Goal: Task Accomplishment & Management: Manage account settings

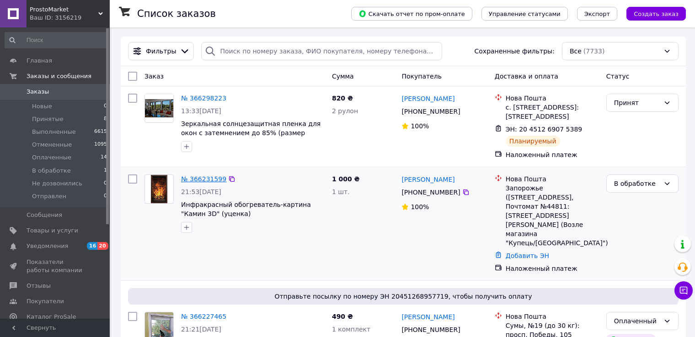
click at [214, 180] on link "№ 366231599" at bounding box center [203, 178] width 45 height 7
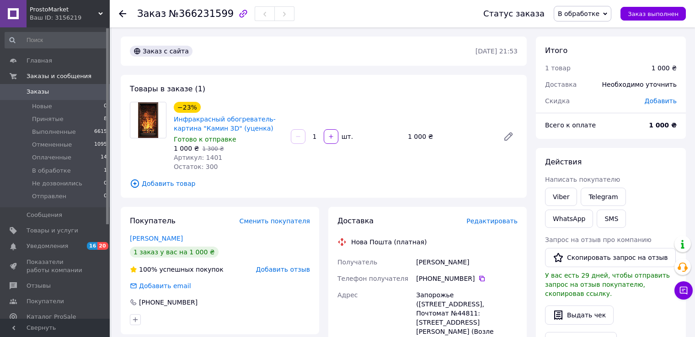
click at [584, 12] on span "В обработке" at bounding box center [578, 13] width 42 height 7
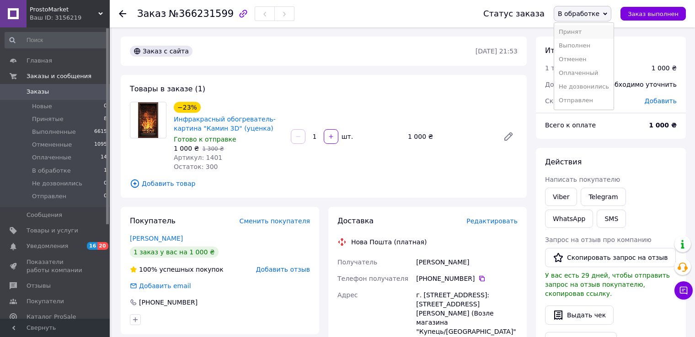
click at [589, 32] on li "Принят" at bounding box center [583, 32] width 59 height 14
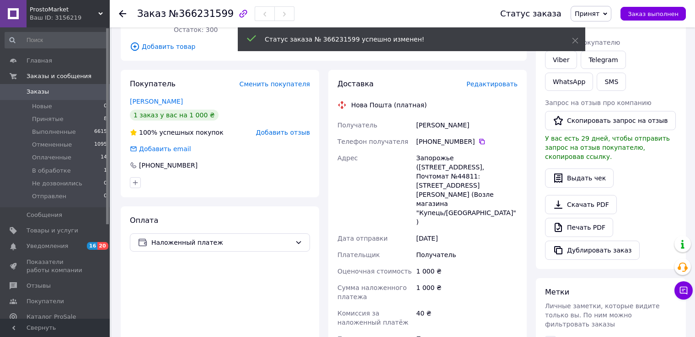
scroll to position [183, 0]
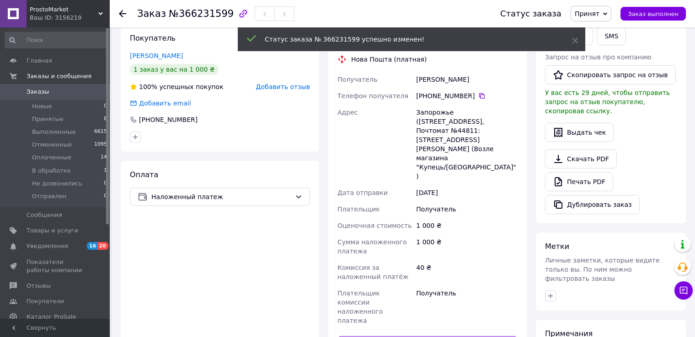
paste input "20451269121477"
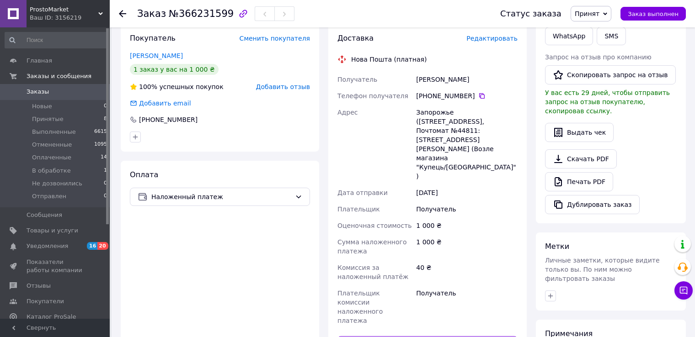
type input "20451269121477"
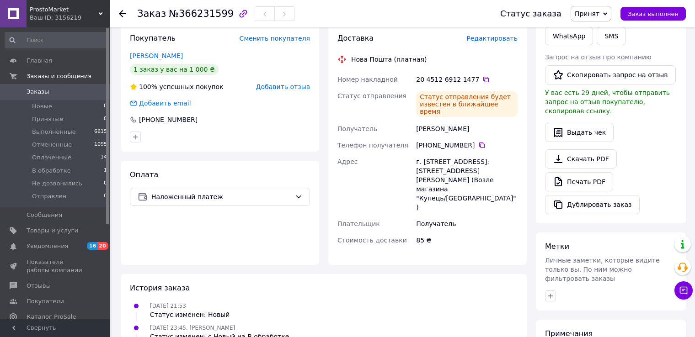
click at [45, 94] on span "Заказы" at bounding box center [38, 92] width 22 height 8
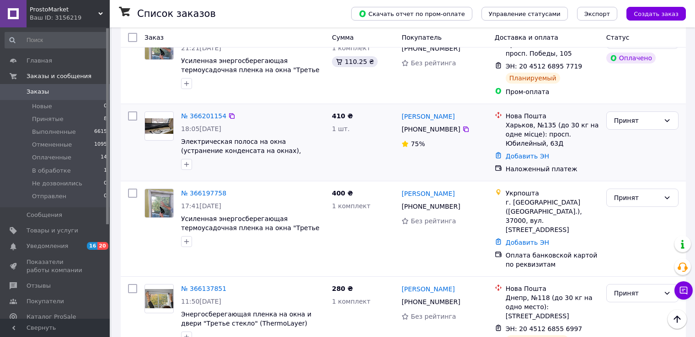
scroll to position [320, 0]
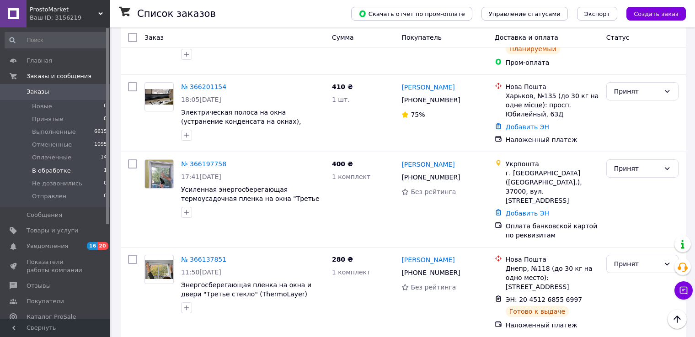
click at [65, 173] on span "В обработке" at bounding box center [51, 171] width 39 height 8
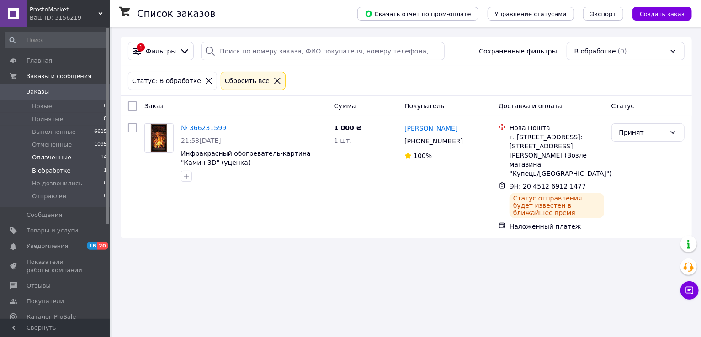
click at [51, 159] on span "Оплаченные" at bounding box center [51, 158] width 39 height 8
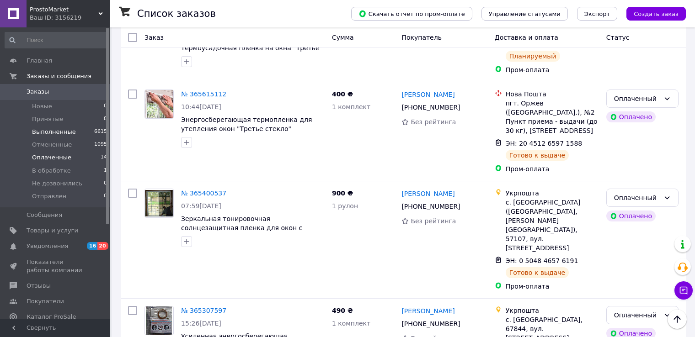
scroll to position [137, 0]
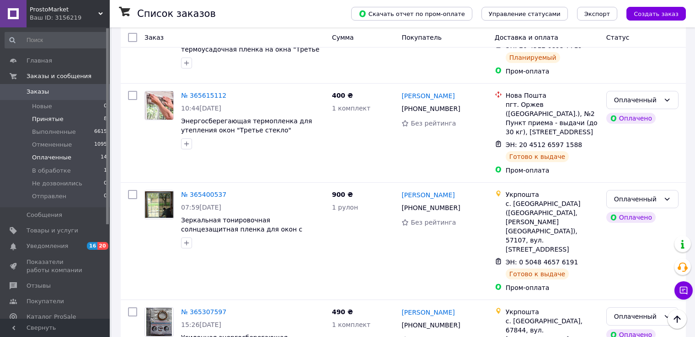
click at [44, 115] on span "Принятые" at bounding box center [48, 119] width 32 height 8
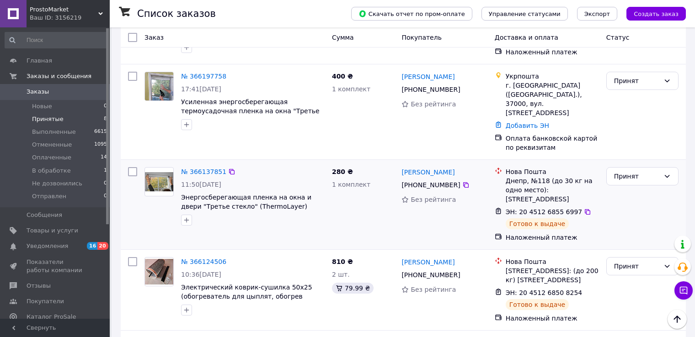
scroll to position [366, 0]
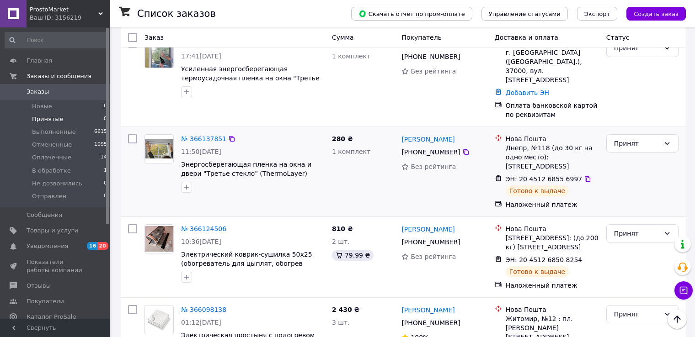
click at [130, 134] on input "checkbox" at bounding box center [132, 138] width 9 height 9
checkbox input "true"
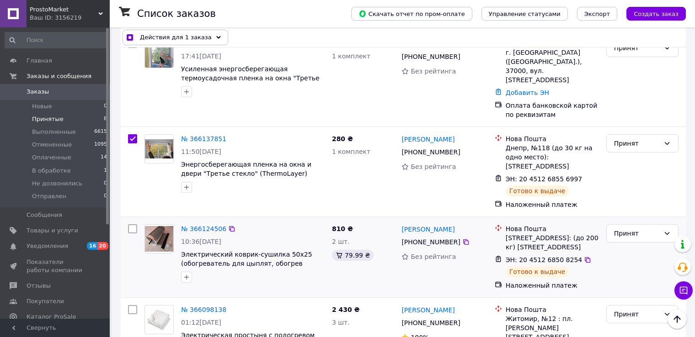
click at [133, 224] on input "checkbox" at bounding box center [132, 228] width 9 height 9
checkbox input "true"
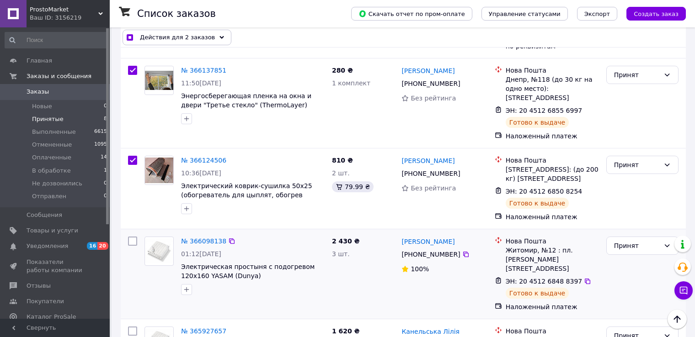
scroll to position [457, 0]
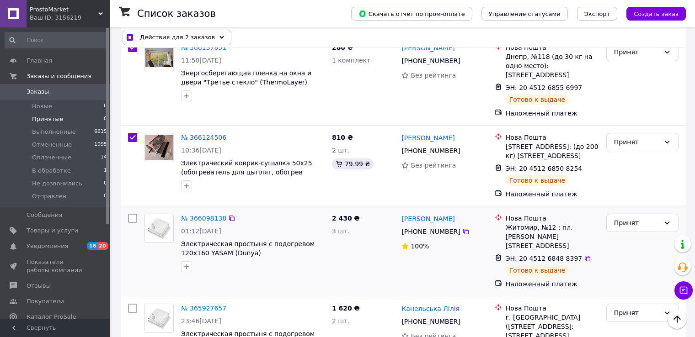
click at [133, 214] on input "checkbox" at bounding box center [132, 218] width 9 height 9
checkbox input "true"
click at [131, 304] on input "checkbox" at bounding box center [132, 308] width 9 height 9
checkbox input "true"
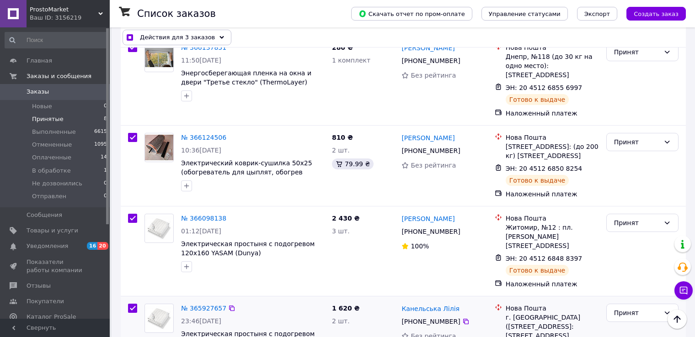
checkbox input "true"
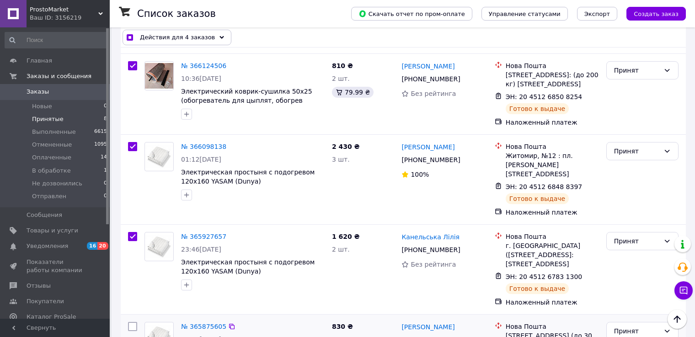
scroll to position [551, 0]
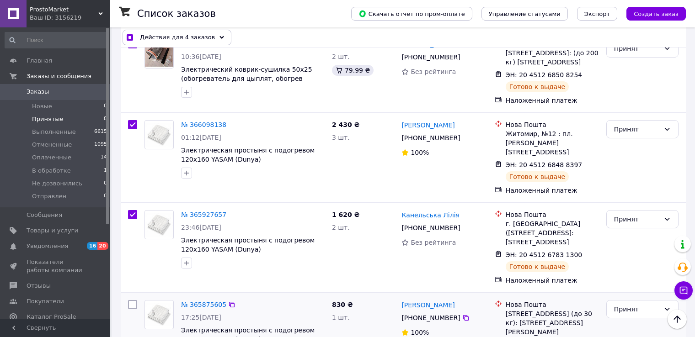
click at [132, 300] on input "checkbox" at bounding box center [132, 304] width 9 height 9
checkbox input "true"
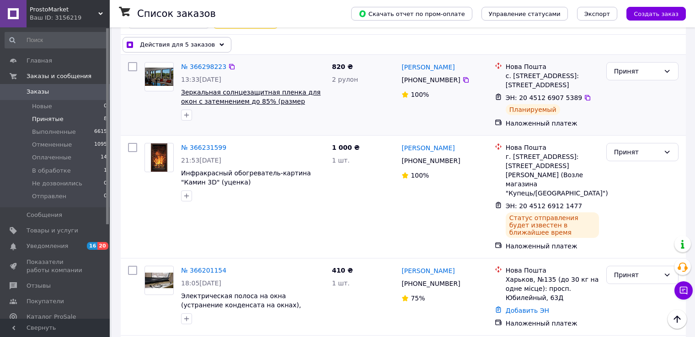
scroll to position [0, 0]
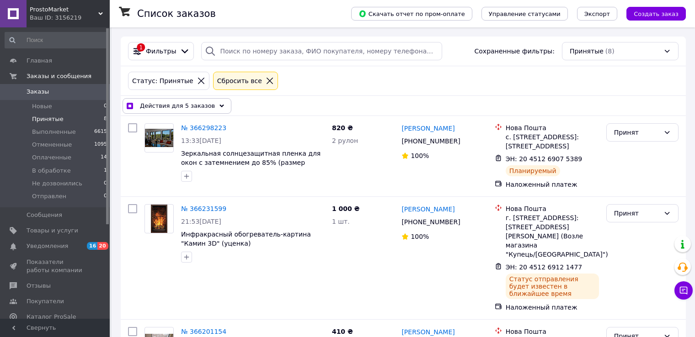
click at [190, 103] on span "Действия для 5 заказов" at bounding box center [177, 105] width 75 height 9
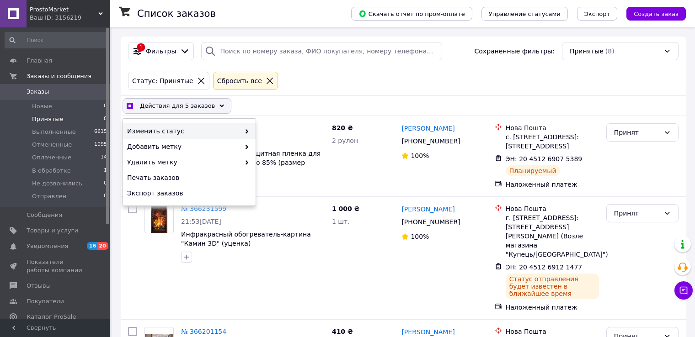
drag, startPoint x: 206, startPoint y: 127, endPoint x: 212, endPoint y: 128, distance: 6.5
click at [207, 127] on span "Изменить статус" at bounding box center [183, 131] width 113 height 9
click at [234, 132] on span "Изменить статус" at bounding box center [183, 131] width 113 height 9
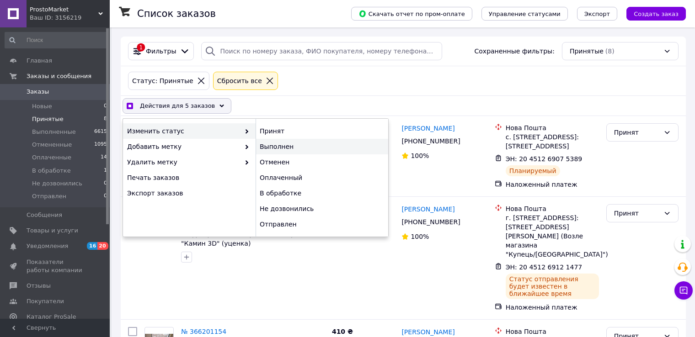
checkbox input "true"
click at [268, 144] on div "Выполнен" at bounding box center [321, 147] width 133 height 16
checkbox input "false"
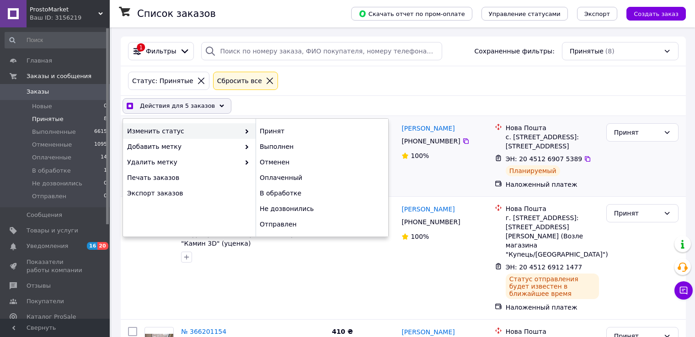
checkbox input "false"
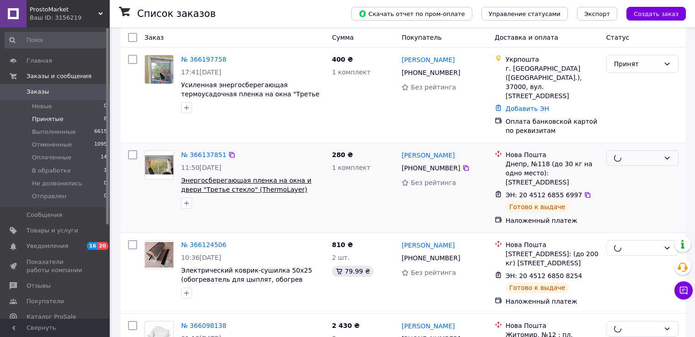
scroll to position [366, 0]
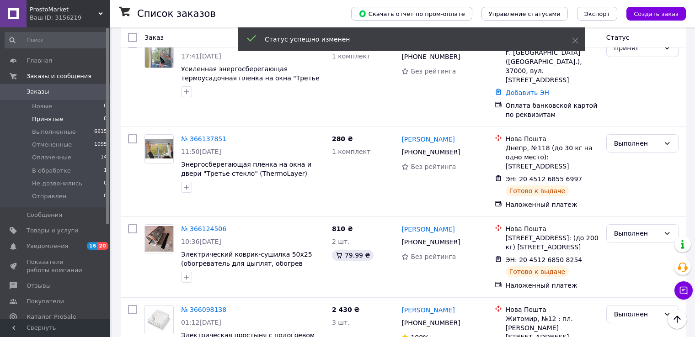
click at [53, 11] on span "ProstoMarket" at bounding box center [64, 9] width 69 height 8
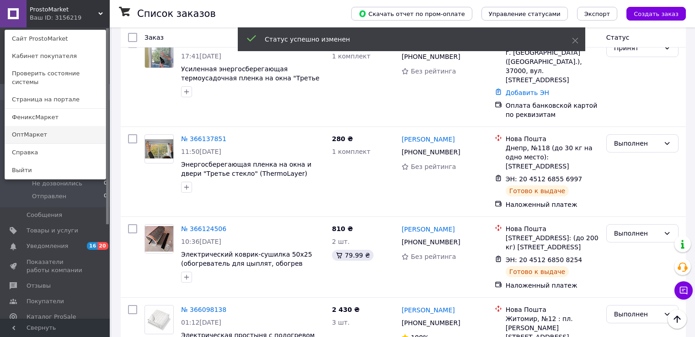
click at [36, 126] on link "ОптМаркет" at bounding box center [55, 134] width 101 height 17
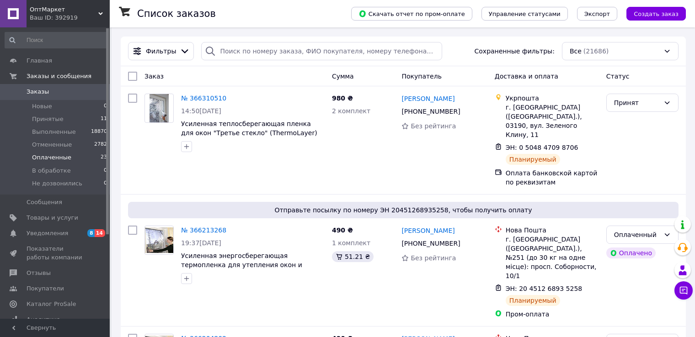
click at [56, 160] on span "Оплаченные" at bounding box center [51, 158] width 39 height 8
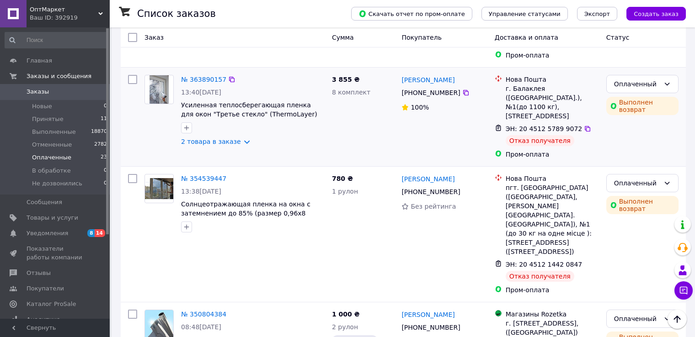
scroll to position [914, 0]
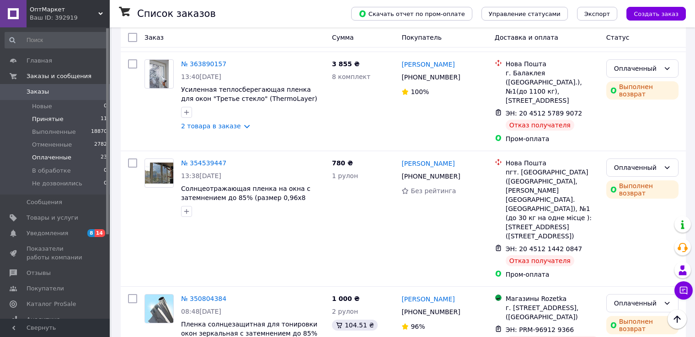
click at [63, 118] on li "Принятые 11" at bounding box center [56, 119] width 112 height 13
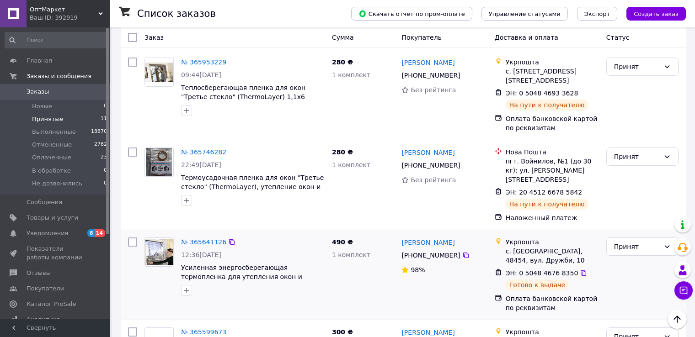
scroll to position [685, 0]
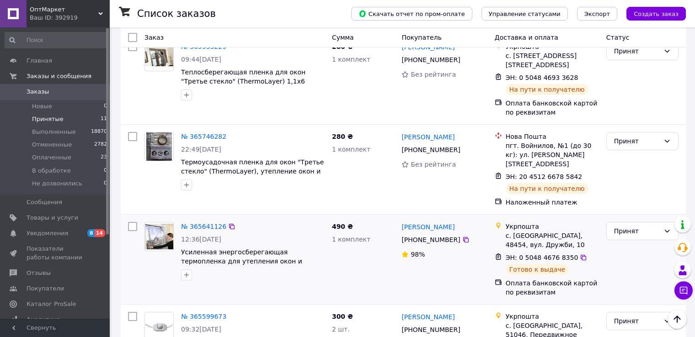
click at [133, 222] on input "checkbox" at bounding box center [132, 226] width 9 height 9
checkbox input "true"
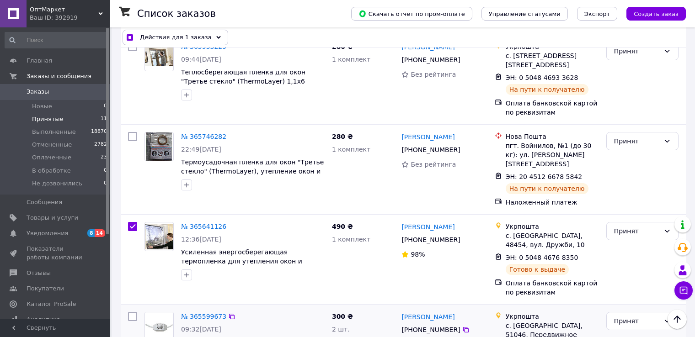
click at [129, 312] on input "checkbox" at bounding box center [132, 316] width 9 height 9
checkbox input "true"
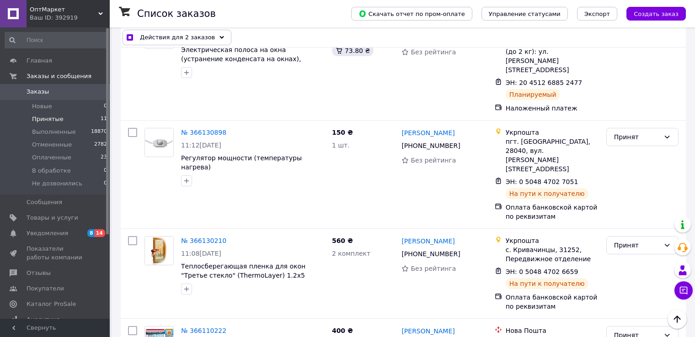
scroll to position [0, 0]
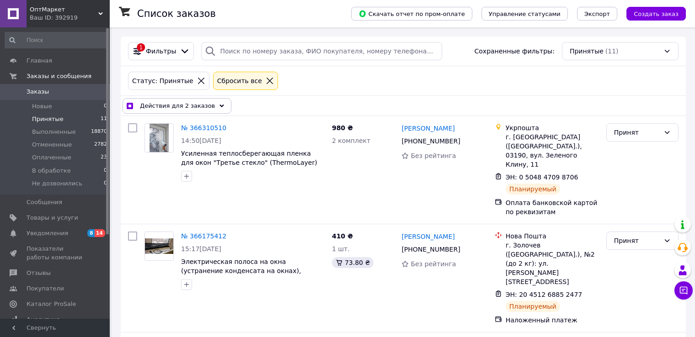
click at [191, 106] on span "Действия для 2 заказов" at bounding box center [177, 105] width 75 height 9
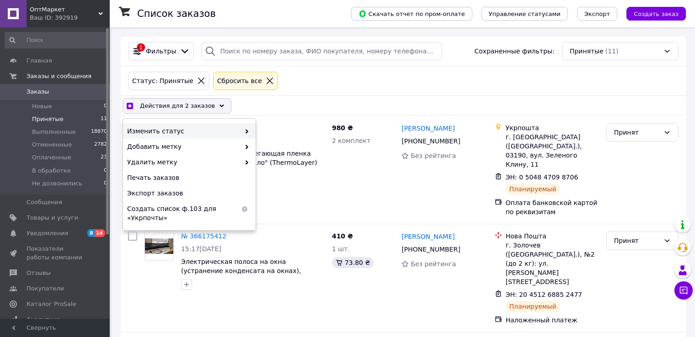
drag, startPoint x: 197, startPoint y: 130, endPoint x: 202, endPoint y: 131, distance: 5.6
click at [197, 131] on span "Изменить статус" at bounding box center [183, 131] width 113 height 9
click at [242, 131] on span at bounding box center [244, 131] width 9 height 9
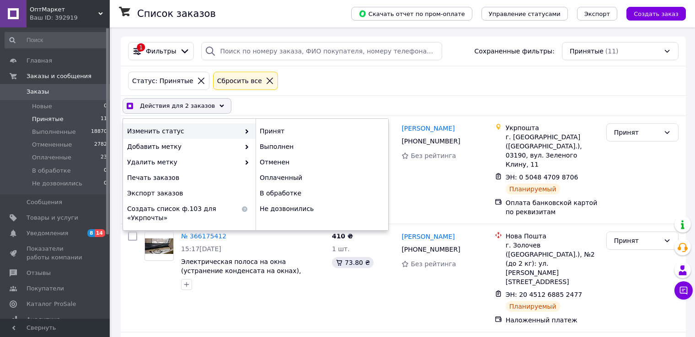
click at [238, 131] on span "Изменить статус" at bounding box center [183, 131] width 113 height 9
checkbox input "true"
click at [274, 144] on div "Выполнен" at bounding box center [321, 147] width 133 height 16
checkbox input "false"
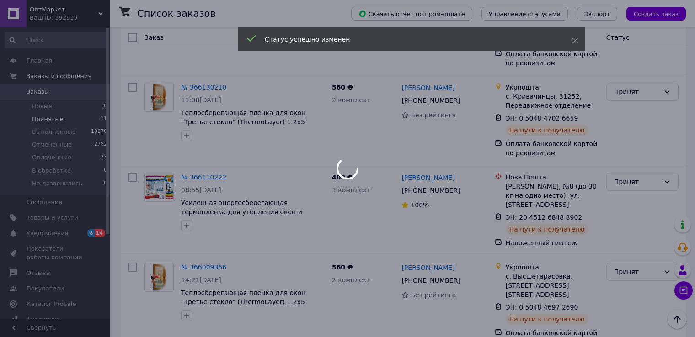
scroll to position [685, 0]
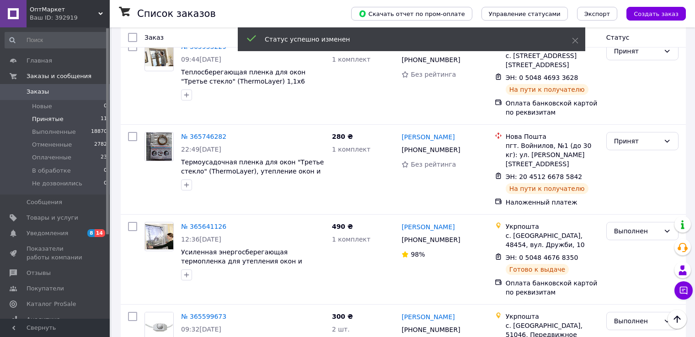
click at [48, 17] on div "Ваш ID: 392919" at bounding box center [70, 18] width 80 height 8
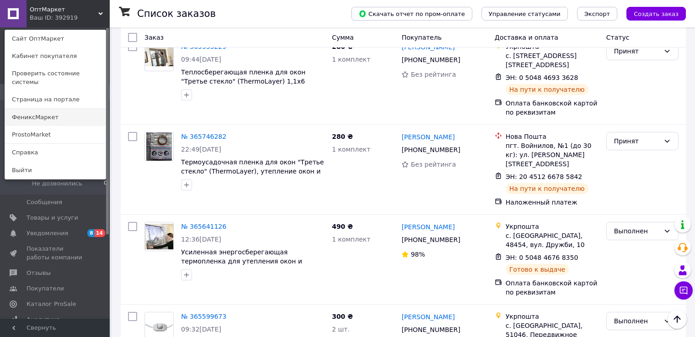
click at [43, 109] on link "ФениксМаркет" at bounding box center [55, 117] width 101 height 17
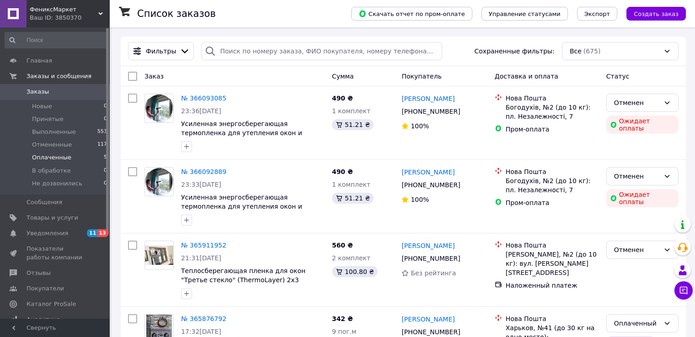
click at [60, 159] on span "Оплаченные" at bounding box center [51, 158] width 39 height 8
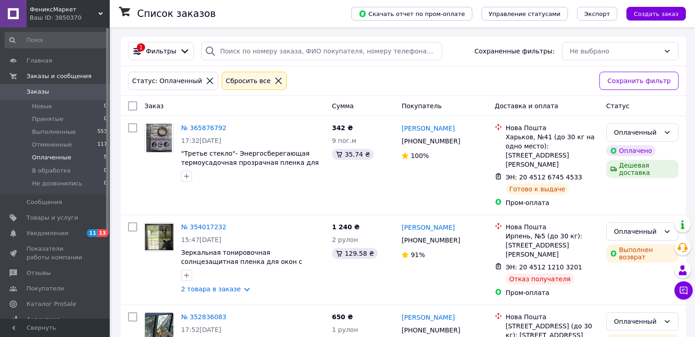
drag, startPoint x: 55, startPoint y: 17, endPoint x: 58, endPoint y: 29, distance: 12.6
click at [55, 17] on div "Ваш ID: 3850370" at bounding box center [70, 18] width 80 height 8
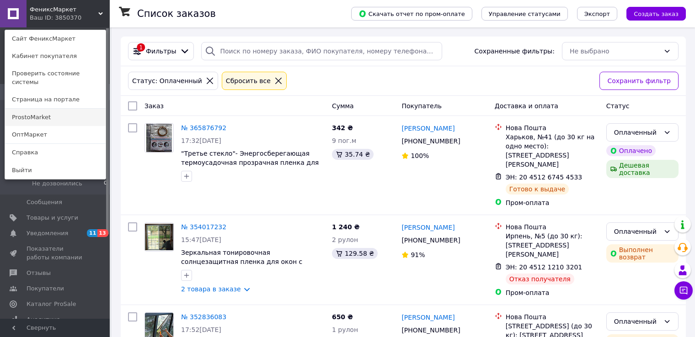
click at [43, 109] on link "ProstoMarket" at bounding box center [55, 117] width 101 height 17
